Goal: Task Accomplishment & Management: Use online tool/utility

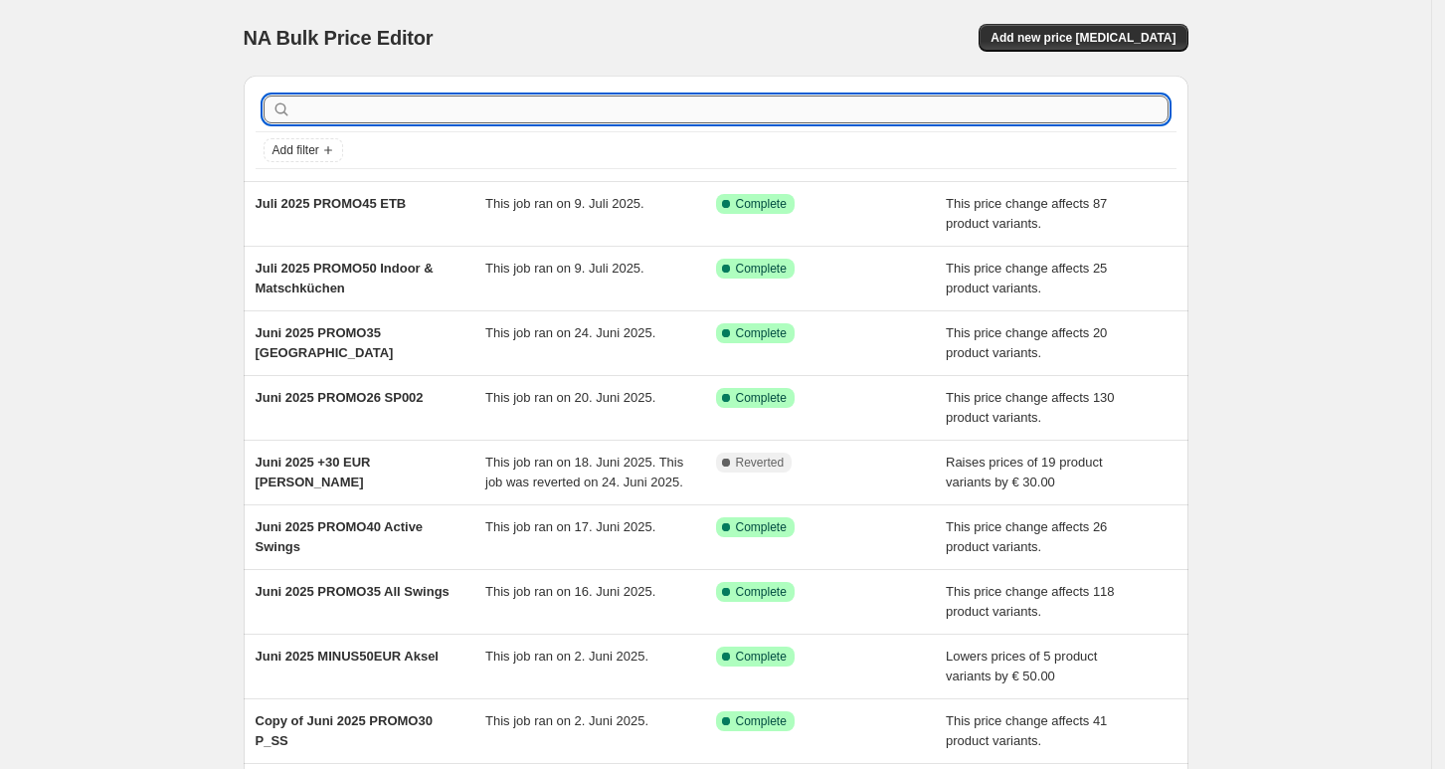
click at [395, 106] on input "text" at bounding box center [731, 109] width 873 height 28
type input "bri"
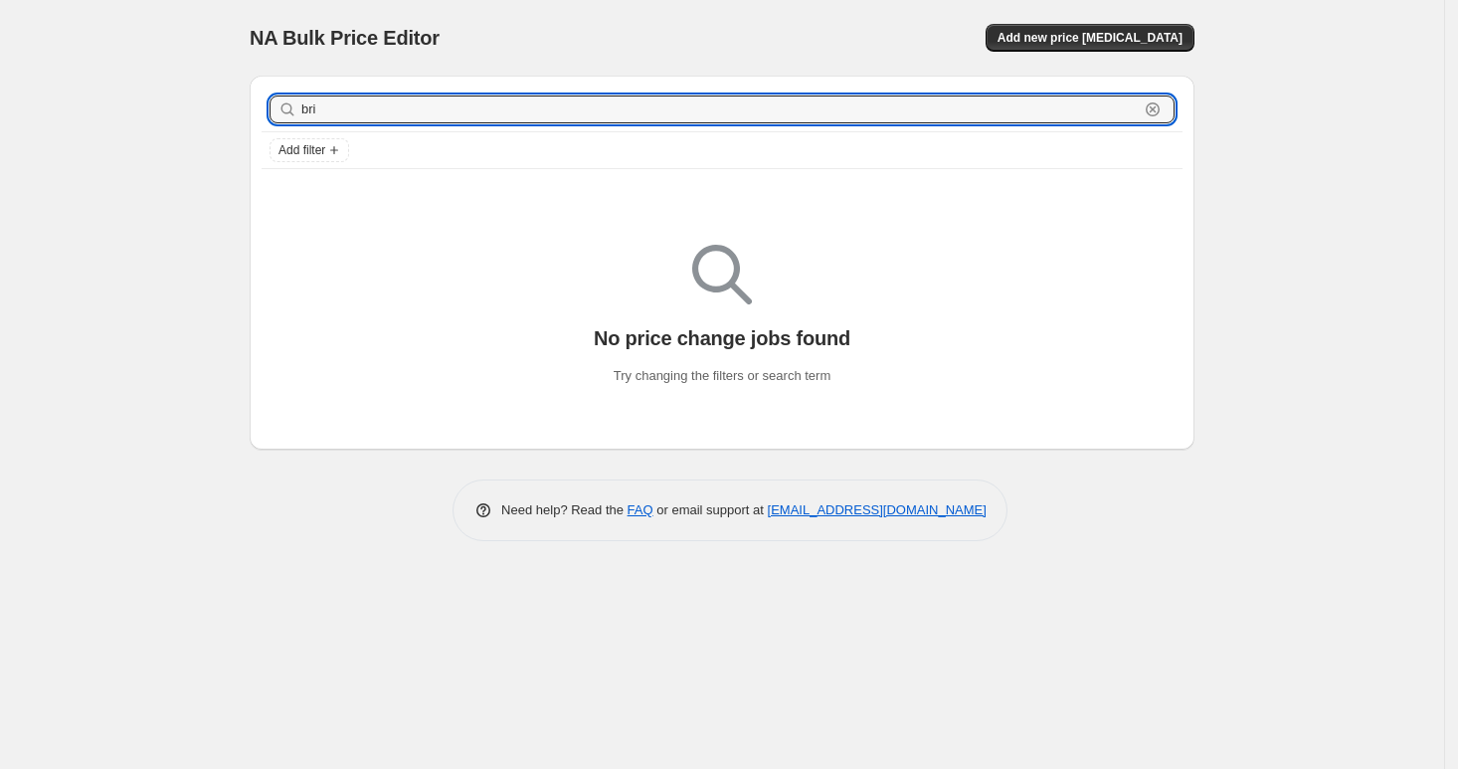
click at [395, 106] on input "bri" at bounding box center [719, 109] width 837 height 28
type input "b"
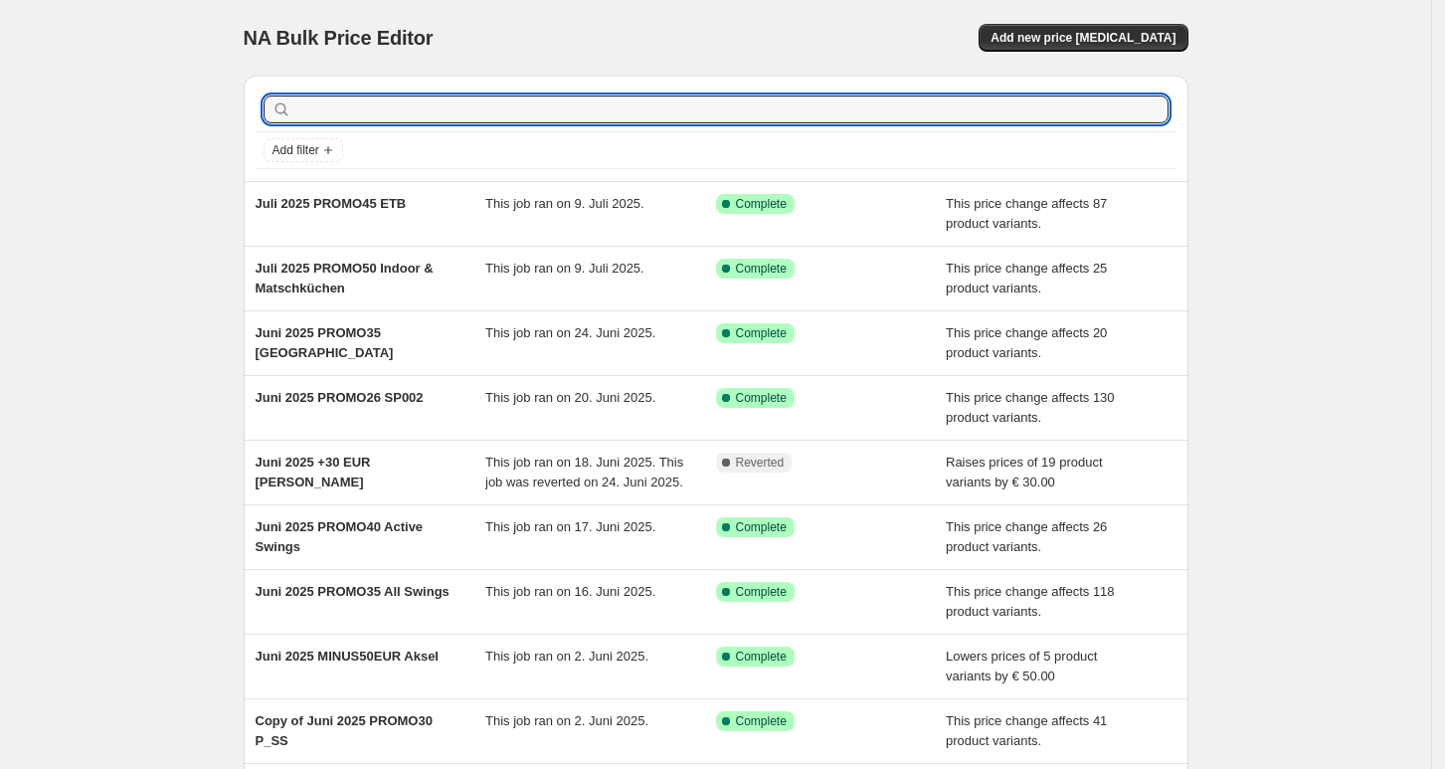
click at [395, 106] on input "text" at bounding box center [731, 109] width 873 height 28
type input "pt_b"
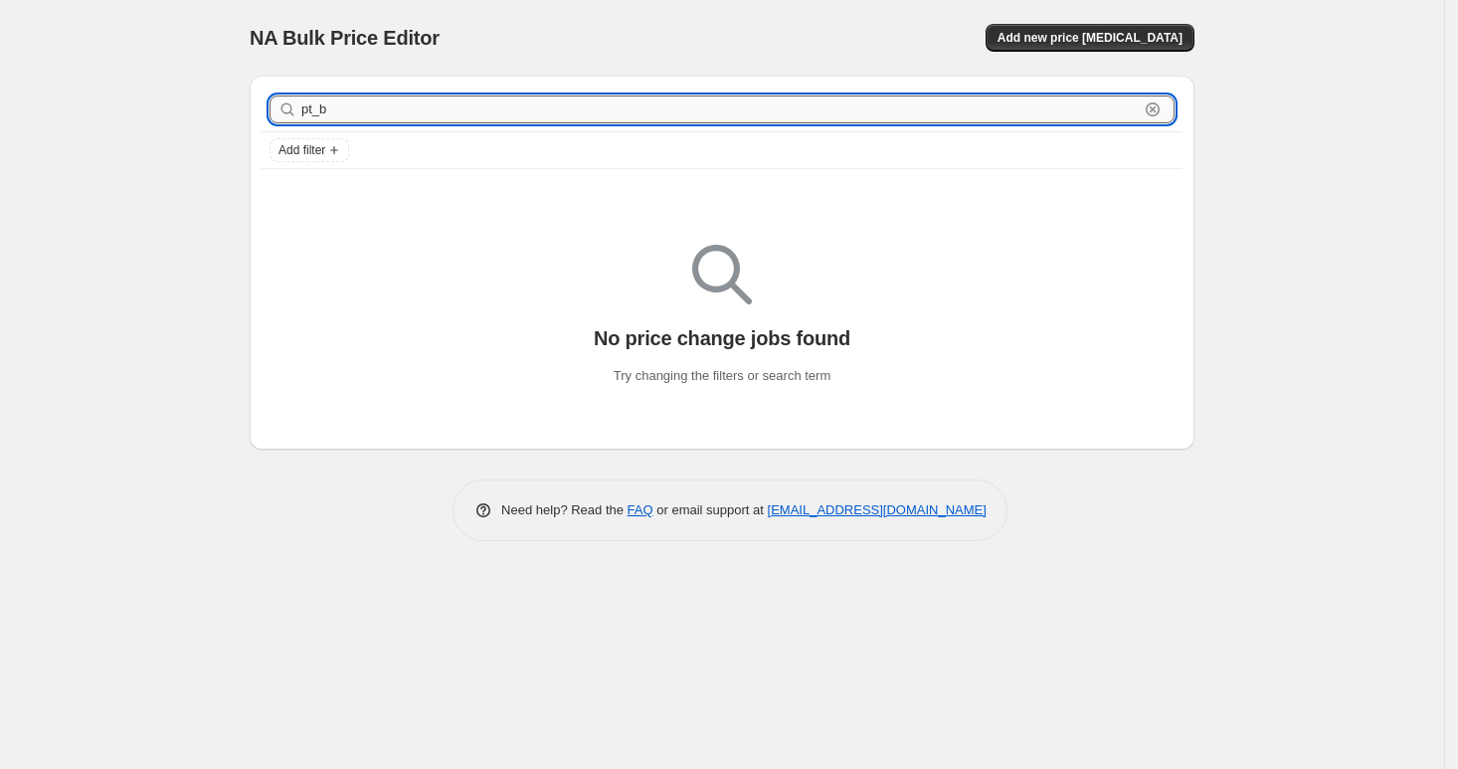
click at [457, 111] on input "pt_b" at bounding box center [719, 109] width 837 height 28
